Goal: Task Accomplishment & Management: Complete application form

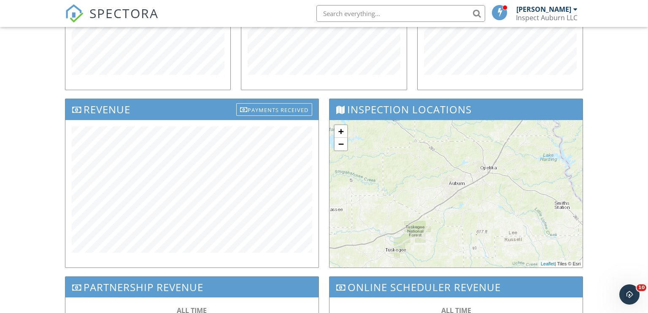
scroll to position [218, 0]
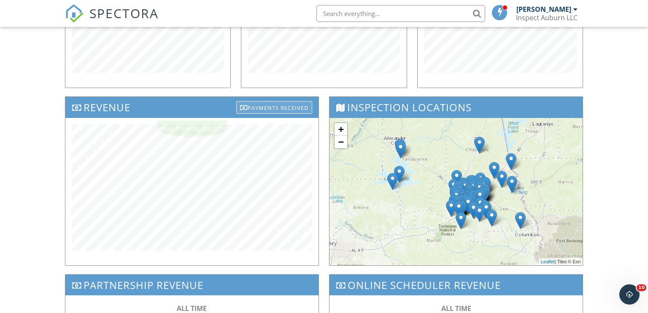
click at [267, 107] on div "Payments Received" at bounding box center [274, 107] width 76 height 13
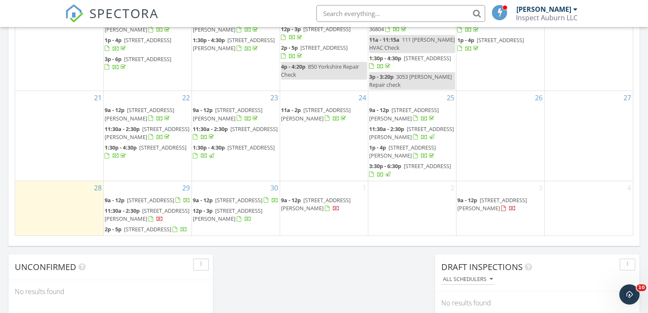
scroll to position [539, 0]
click at [290, 204] on div "1 9a - 12p [STREET_ADDRESS][PERSON_NAME]" at bounding box center [324, 207] width 88 height 55
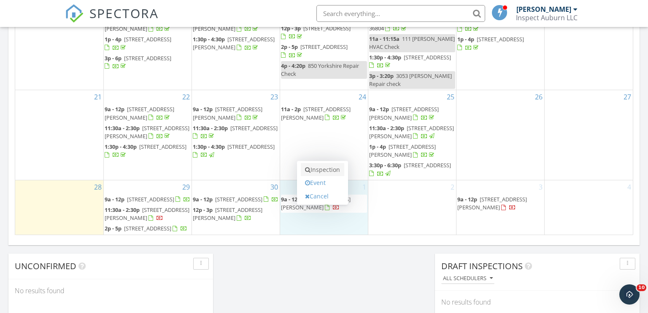
click at [321, 170] on link "Inspection" at bounding box center [322, 169] width 43 height 13
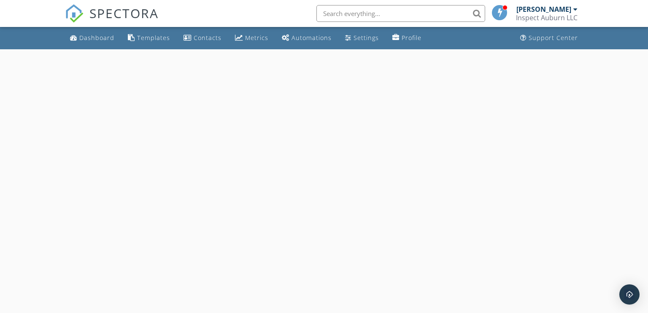
select select "9"
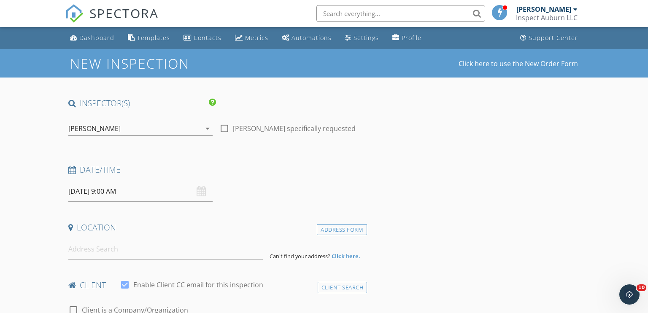
click at [113, 193] on input "[DATE] 9:00 AM" at bounding box center [140, 191] width 144 height 21
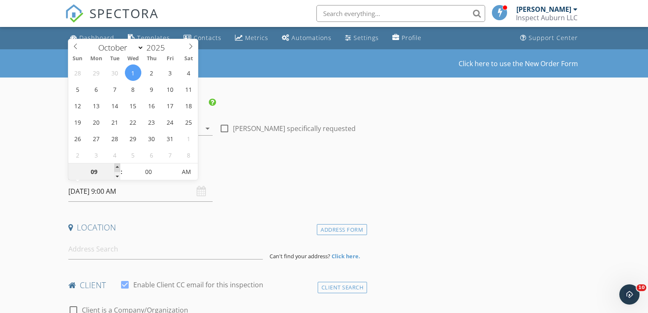
click at [117, 167] on span at bounding box center [117, 168] width 6 height 8
type input "10"
type input "[DATE] 10:00 AM"
click at [117, 167] on span at bounding box center [117, 168] width 6 height 8
type input "11"
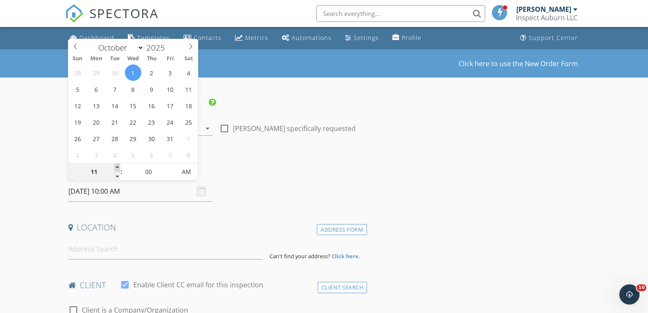
type input "[DATE] 11:00 AM"
click at [170, 167] on span at bounding box center [172, 168] width 6 height 8
type input "05"
type input "[DATE] 11:05 AM"
click at [170, 167] on span at bounding box center [172, 168] width 6 height 8
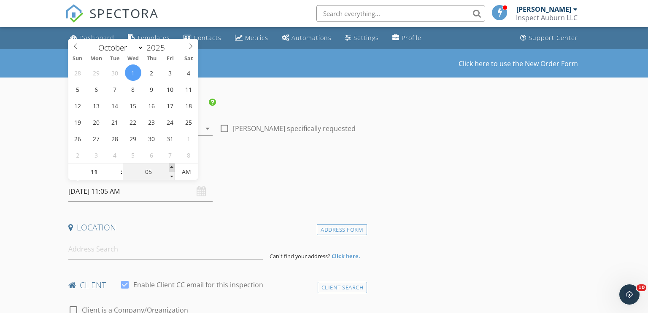
type input "10"
type input "[DATE] 11:10 AM"
click at [170, 167] on span at bounding box center [172, 168] width 6 height 8
type input "15"
type input "[DATE] 11:15 AM"
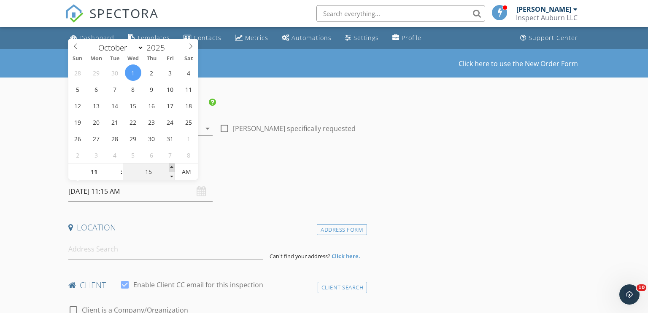
click at [170, 167] on span at bounding box center [172, 168] width 6 height 8
type input "20"
type input "[DATE] 11:20 AM"
click at [170, 167] on span at bounding box center [172, 168] width 6 height 8
type input "25"
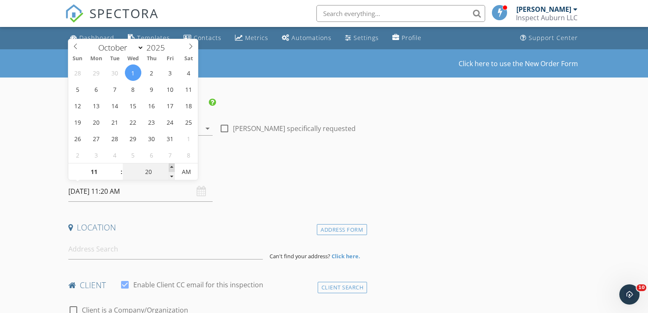
type input "[DATE] 11:25 AM"
click at [170, 167] on span at bounding box center [172, 168] width 6 height 8
type input "30"
type input "[DATE] 11:30 AM"
click at [80, 252] on input at bounding box center [165, 249] width 195 height 21
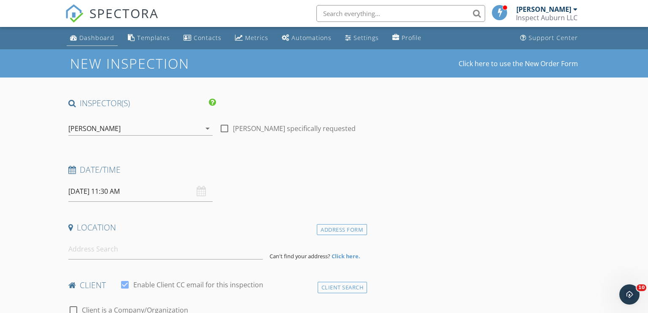
click at [96, 39] on div "Dashboard" at bounding box center [96, 38] width 35 height 8
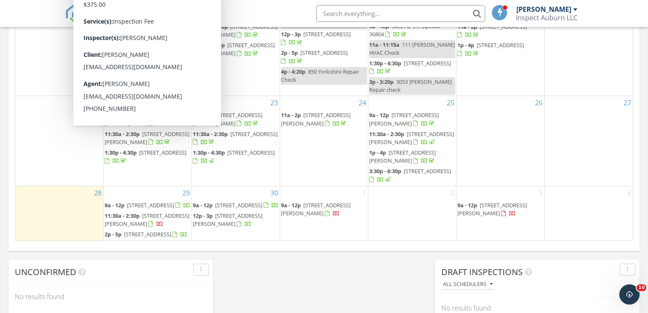
scroll to position [536, 0]
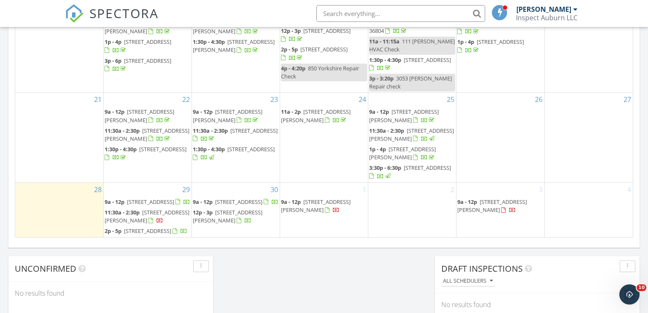
click at [294, 204] on div "1 9a - 12p [STREET_ADDRESS][PERSON_NAME]" at bounding box center [324, 210] width 88 height 55
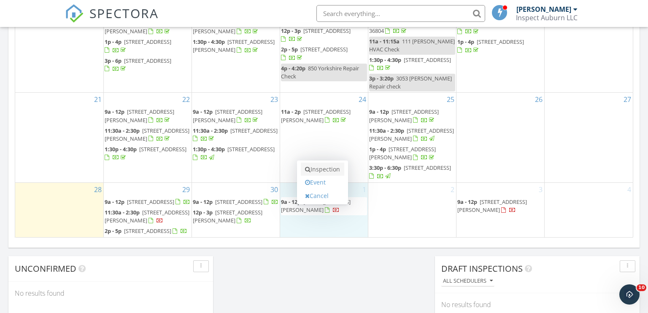
click at [327, 163] on link "Inspection" at bounding box center [322, 169] width 43 height 13
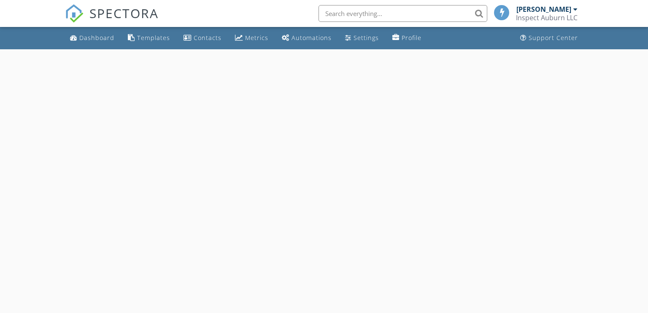
select select "9"
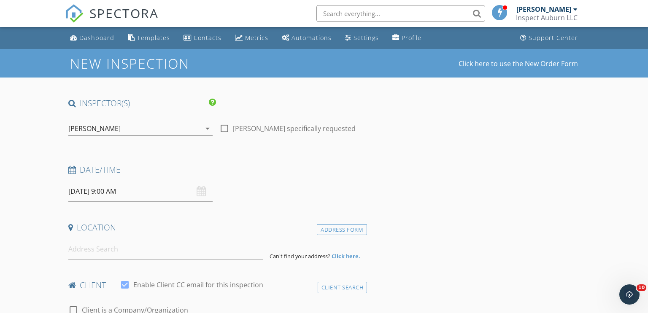
click at [115, 193] on input "[DATE] 9:00 AM" at bounding box center [140, 191] width 144 height 21
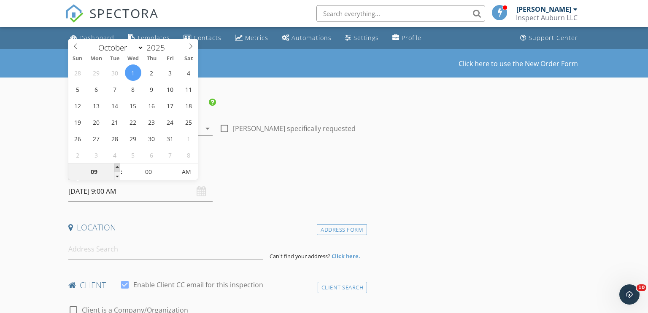
click at [118, 167] on span at bounding box center [117, 168] width 6 height 8
type input "10"
type input "[DATE] 10:00 AM"
click at [118, 167] on span at bounding box center [117, 168] width 6 height 8
type input "11"
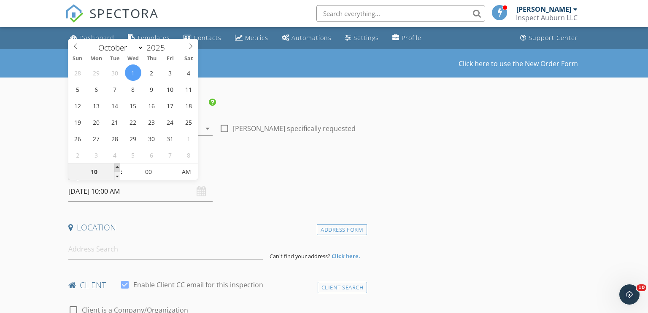
type input "[DATE] 11:00 AM"
click at [172, 167] on span at bounding box center [172, 168] width 6 height 8
type input "05"
type input "[DATE] 11:05 AM"
click at [172, 167] on span at bounding box center [172, 168] width 6 height 8
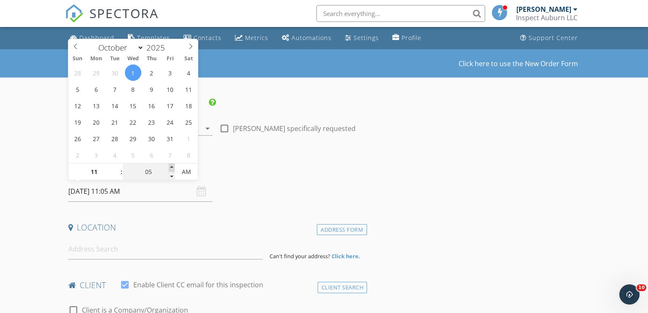
type input "10"
type input "[DATE] 11:10 AM"
click at [172, 167] on span at bounding box center [172, 168] width 6 height 8
type input "15"
type input "[DATE] 11:15 AM"
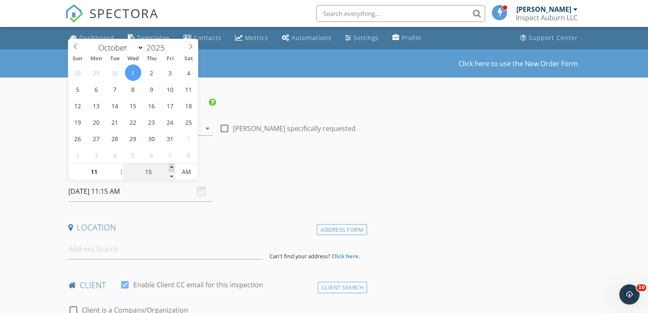
click at [172, 167] on span at bounding box center [172, 168] width 6 height 8
type input "20"
type input "[DATE] 11:20 AM"
click at [172, 167] on span at bounding box center [172, 168] width 6 height 8
type input "25"
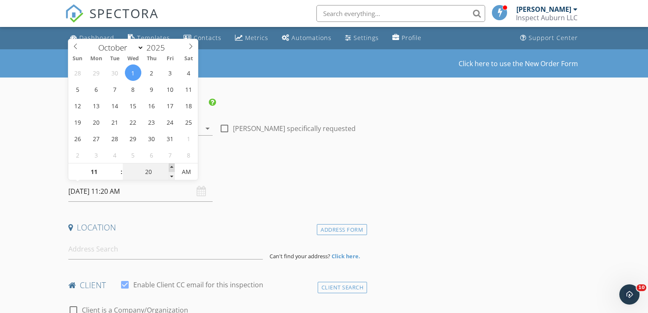
type input "[DATE] 11:25 AM"
click at [172, 167] on span at bounding box center [172, 168] width 6 height 8
type input "30"
type input "[DATE] 11:30 AM"
click at [77, 251] on input at bounding box center [165, 249] width 195 height 21
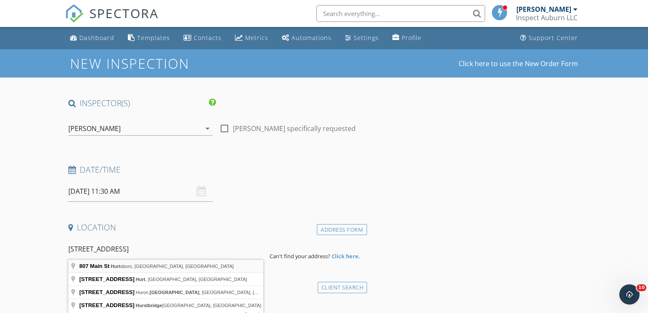
type input "[STREET_ADDRESS]"
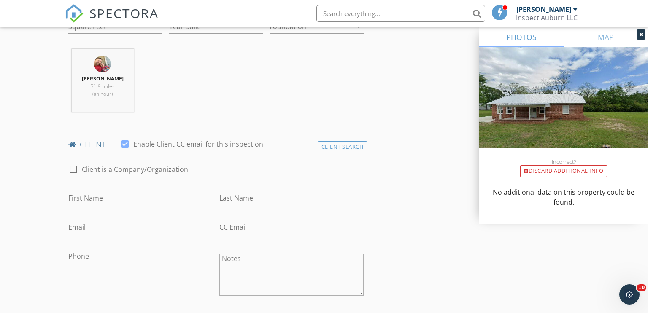
scroll to position [315, 0]
click at [87, 194] on input "First Name" at bounding box center [140, 196] width 144 height 14
type input "Lexi"
click at [223, 199] on input "Last Name" at bounding box center [291, 196] width 144 height 14
type input "[PERSON_NAME]"
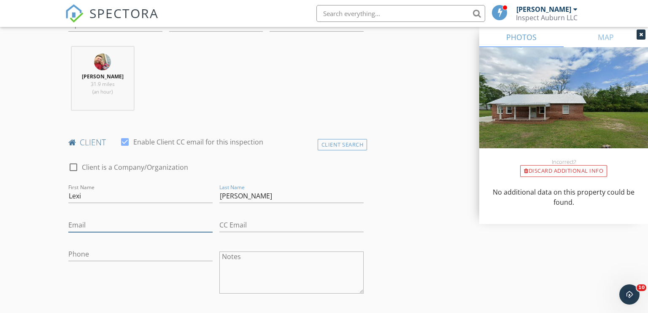
click at [110, 223] on input "Email" at bounding box center [140, 225] width 144 height 14
type input "[EMAIL_ADDRESS][DOMAIN_NAME]"
click at [89, 254] on input "Phone" at bounding box center [140, 254] width 144 height 14
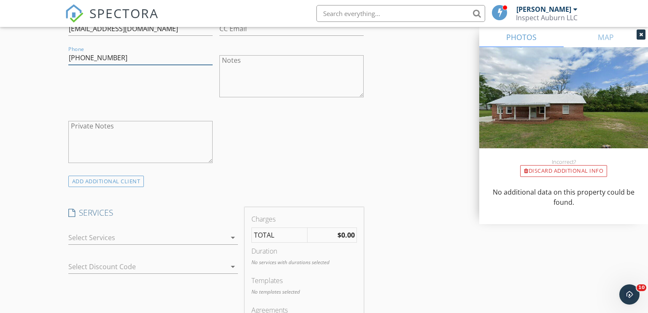
scroll to position [513, 0]
type input "[PHONE_NUMBER]"
click at [85, 235] on div at bounding box center [147, 236] width 158 height 13
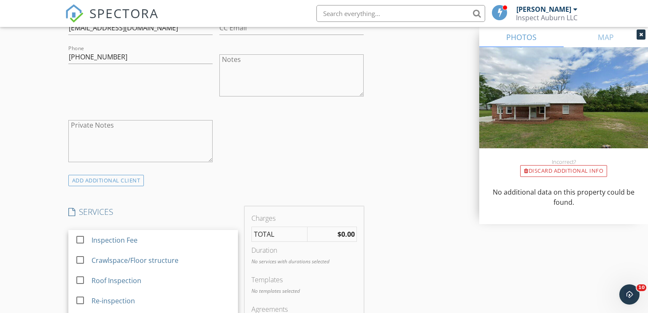
click at [85, 235] on div at bounding box center [80, 240] width 14 height 14
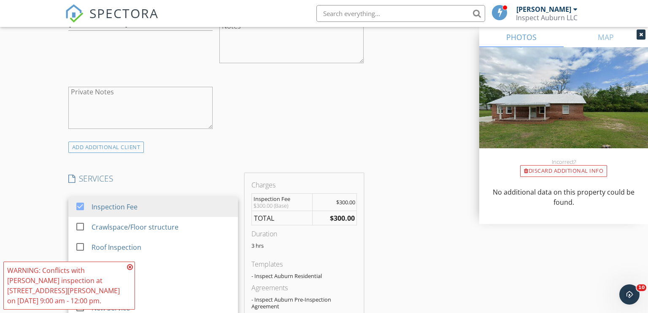
scroll to position [572, 0]
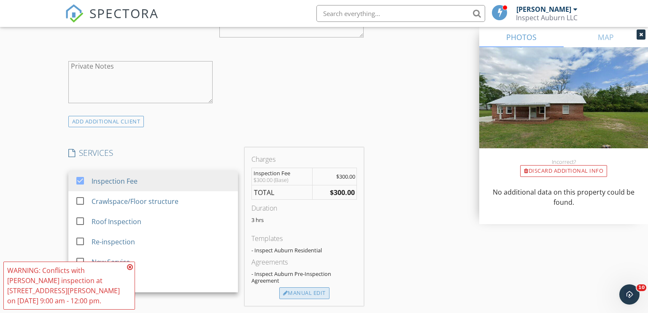
click at [298, 292] on div "Manual Edit" at bounding box center [304, 294] width 50 height 12
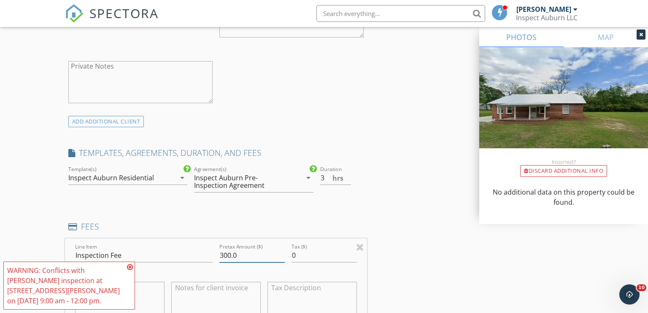
click at [227, 253] on input "300.0" at bounding box center [251, 256] width 65 height 14
type input "450.0"
click at [28, 201] on div "New Inspection Click here to use the New Order Form INSPECTOR(S) check_box [PER…" at bounding box center [324, 267] width 648 height 1579
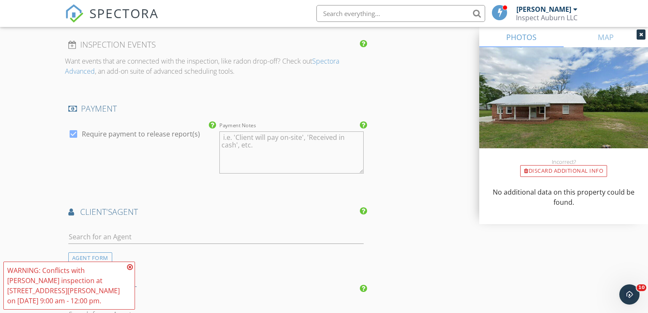
scroll to position [947, 0]
click at [103, 259] on div "AGENT FORM" at bounding box center [90, 256] width 44 height 11
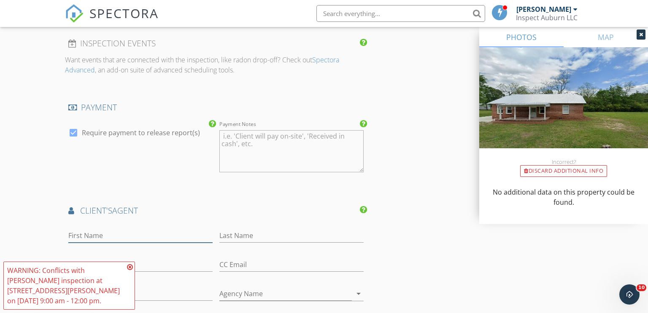
click at [97, 229] on input "First Name" at bounding box center [140, 236] width 144 height 14
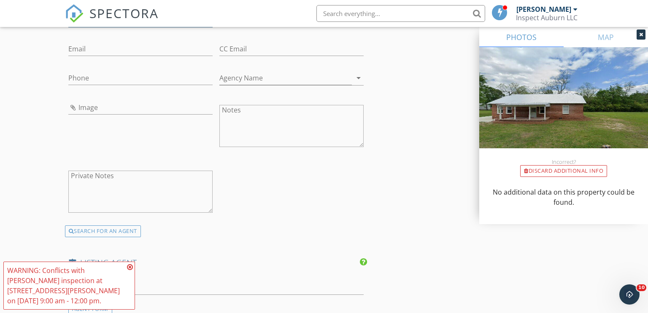
scroll to position [1164, 0]
click at [114, 225] on div "SEARCH FOR AN AGENT" at bounding box center [103, 230] width 76 height 12
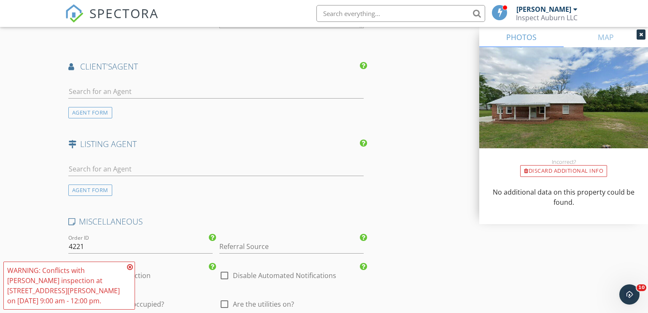
scroll to position [1091, 0]
click at [89, 92] on input "text" at bounding box center [216, 92] width 296 height 14
type input "Slad"
click at [105, 108] on div "No results found. Click to add a new Agent" at bounding box center [135, 110] width 127 height 10
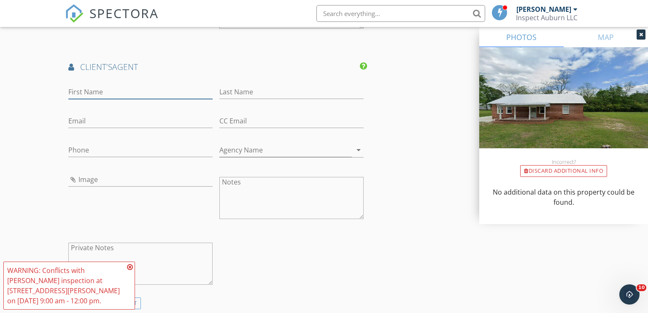
click at [101, 91] on input "First Name" at bounding box center [140, 92] width 144 height 14
type input "[PERSON_NAME]"
click at [243, 91] on input "Last Name" at bounding box center [291, 92] width 144 height 14
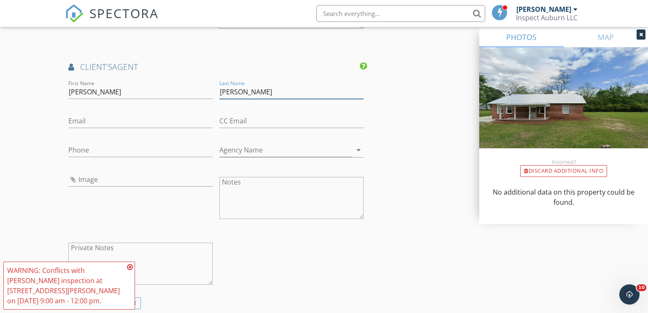
type input "[PERSON_NAME]"
click at [95, 119] on input "Email" at bounding box center [140, 121] width 144 height 14
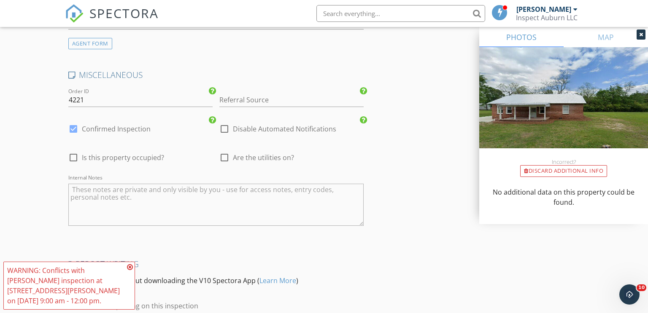
scroll to position [1504, 0]
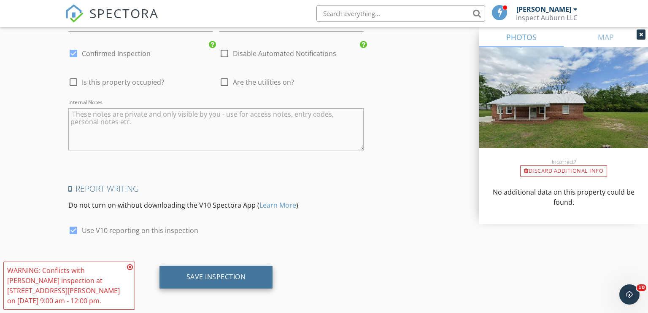
type input "[PERSON_NAME][EMAIL_ADDRESS][DOMAIN_NAME]"
click at [208, 279] on div "Save Inspection" at bounding box center [215, 277] width 113 height 23
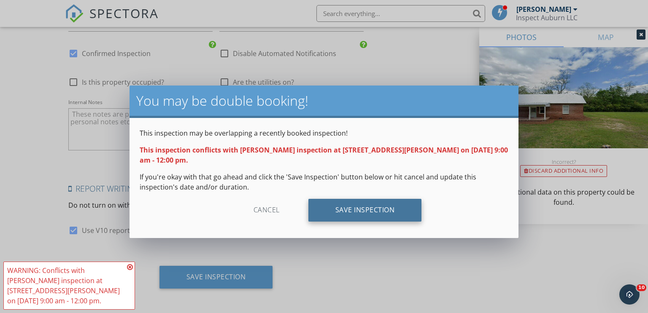
click at [335, 201] on div "Save Inspection" at bounding box center [364, 210] width 113 height 23
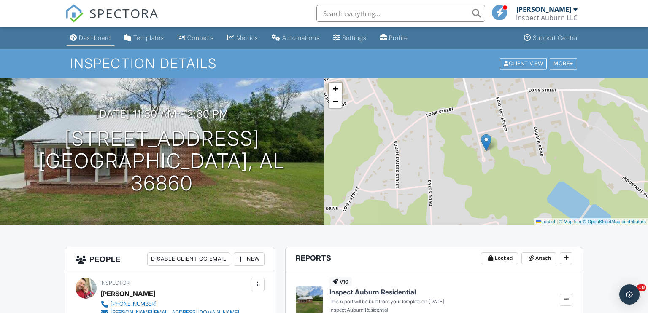
click at [85, 36] on div "Dashboard" at bounding box center [95, 37] width 32 height 7
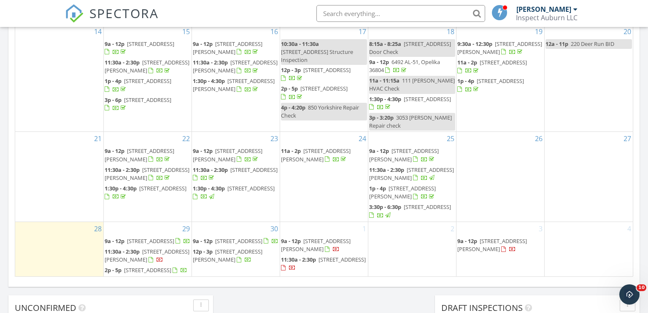
scroll to position [498, 0]
